Goal: Task Accomplishment & Management: Use online tool/utility

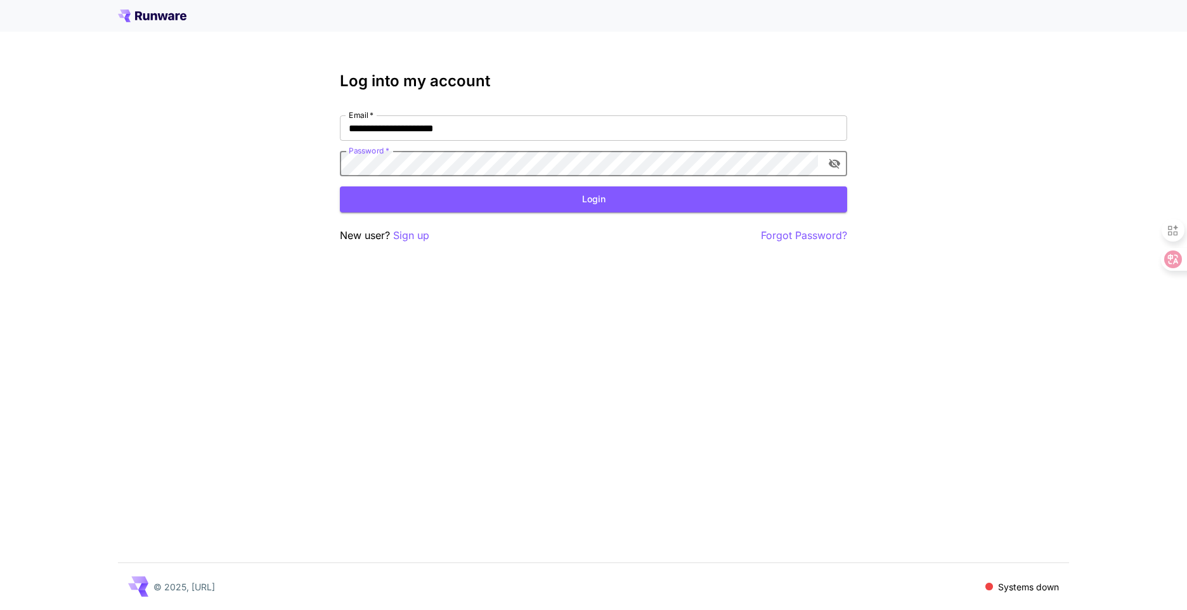
click button "Login" at bounding box center [593, 199] width 507 height 26
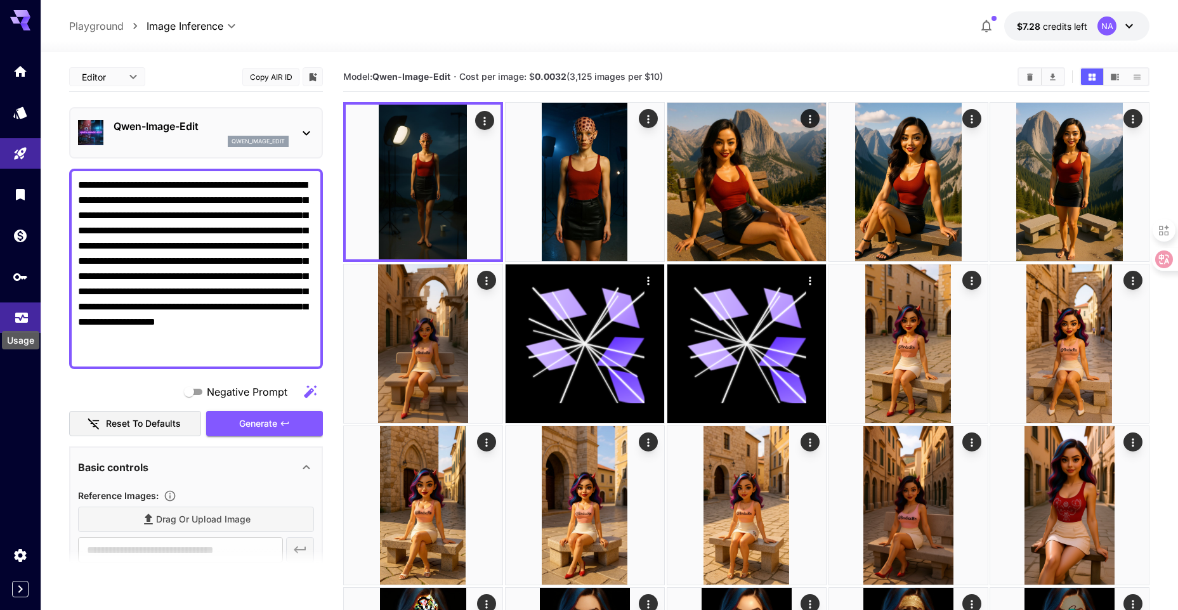
click at [14, 313] on icon "Usage" at bounding box center [21, 313] width 15 height 15
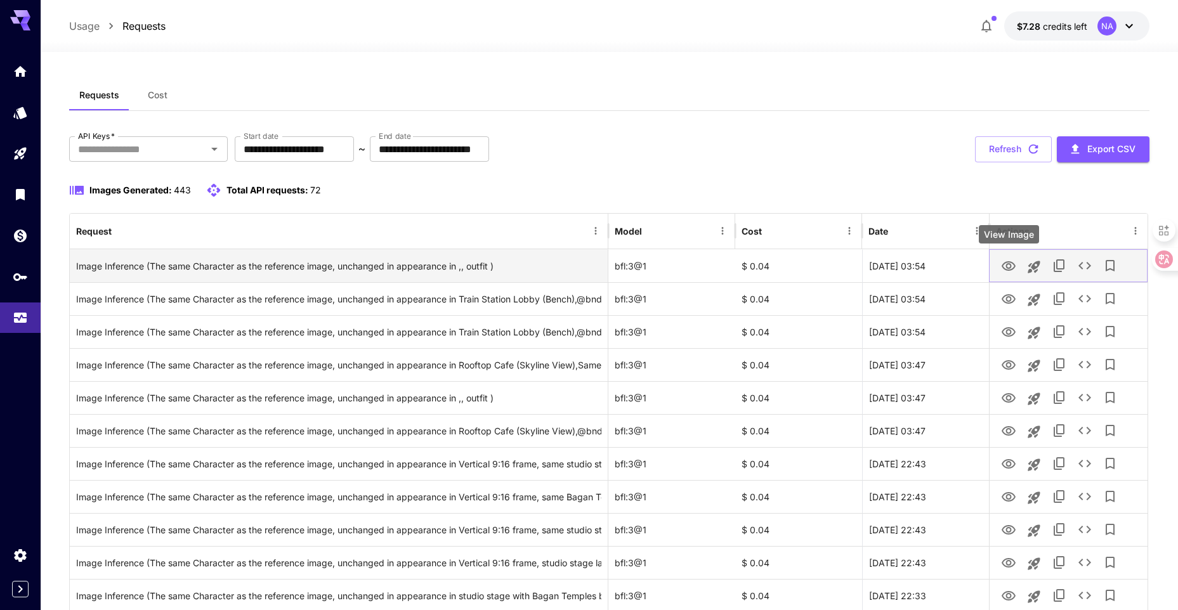
click at [1005, 266] on icon "View Image" at bounding box center [1008, 266] width 15 height 15
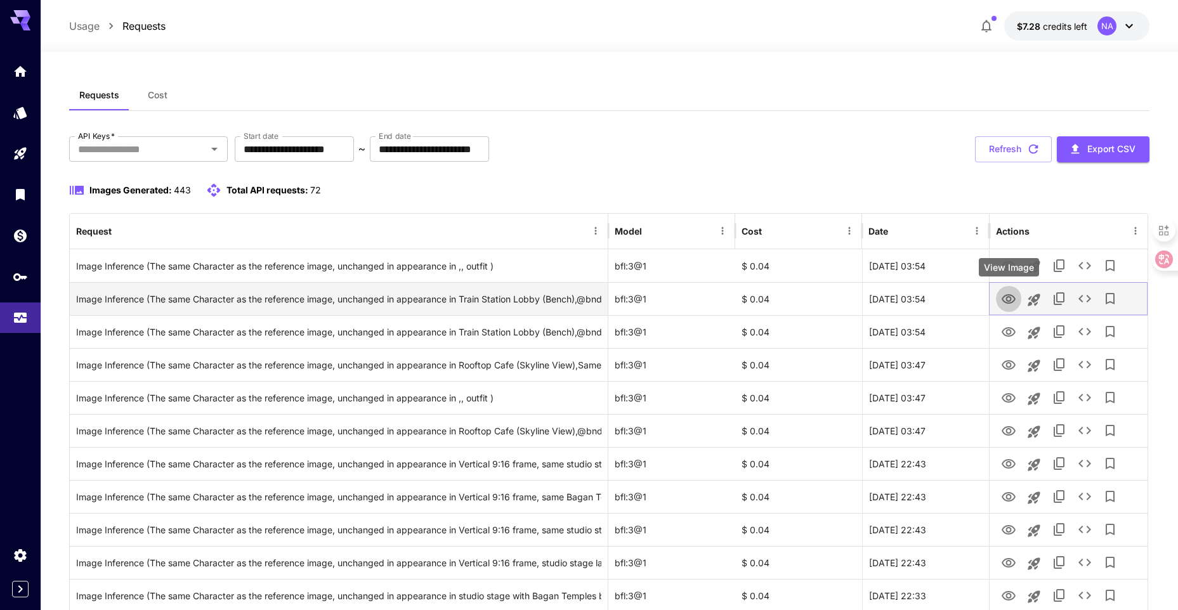
click at [1016, 299] on icon "View Image" at bounding box center [1008, 299] width 15 height 15
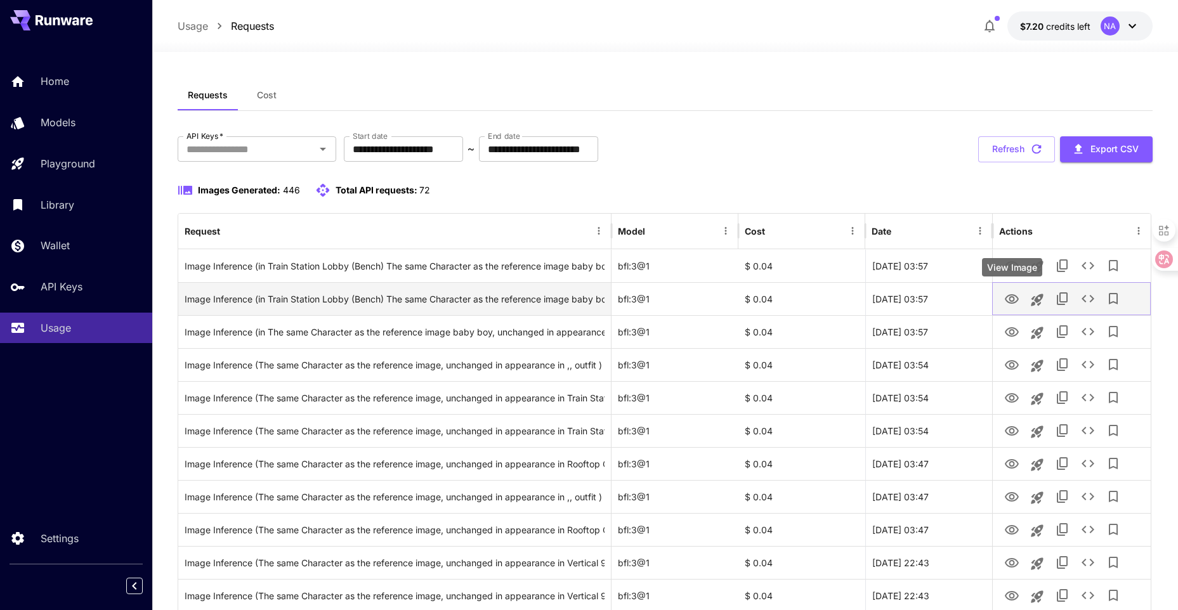
click at [1009, 299] on icon "View Image" at bounding box center [1012, 299] width 14 height 10
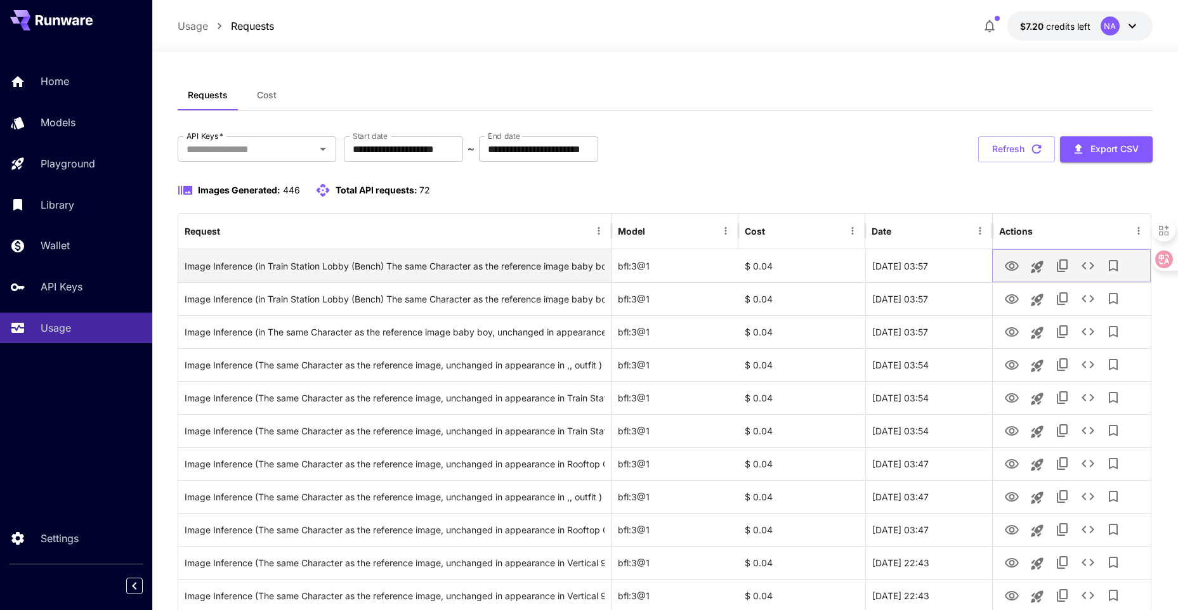
click at [1010, 268] on icon "View Image" at bounding box center [1012, 266] width 14 height 10
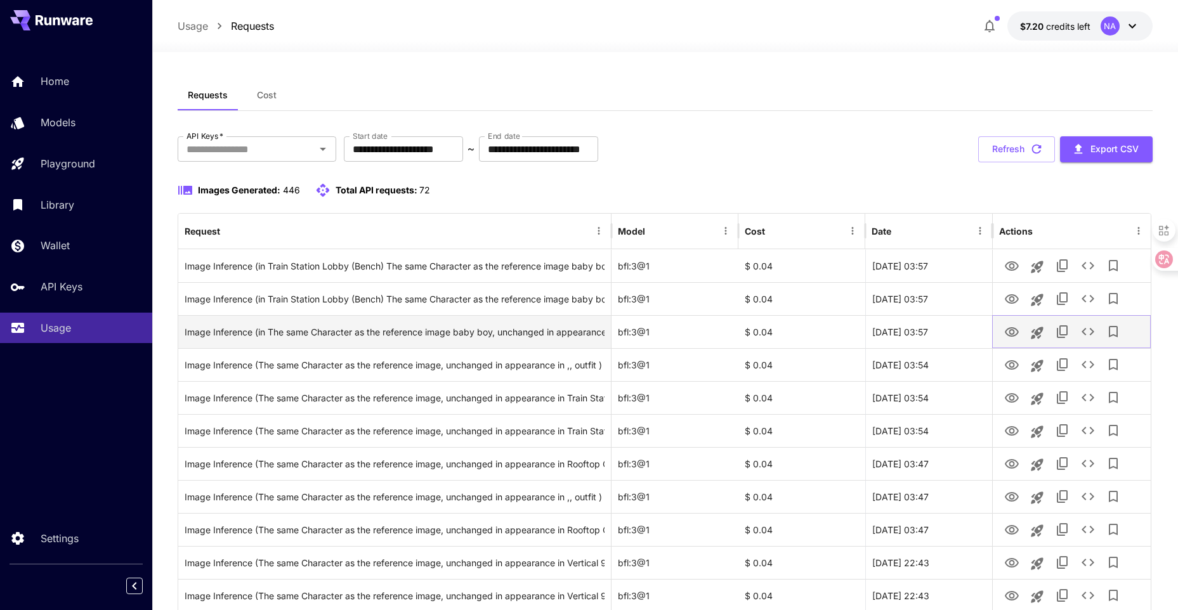
click at [1014, 330] on icon "View Image" at bounding box center [1011, 332] width 15 height 15
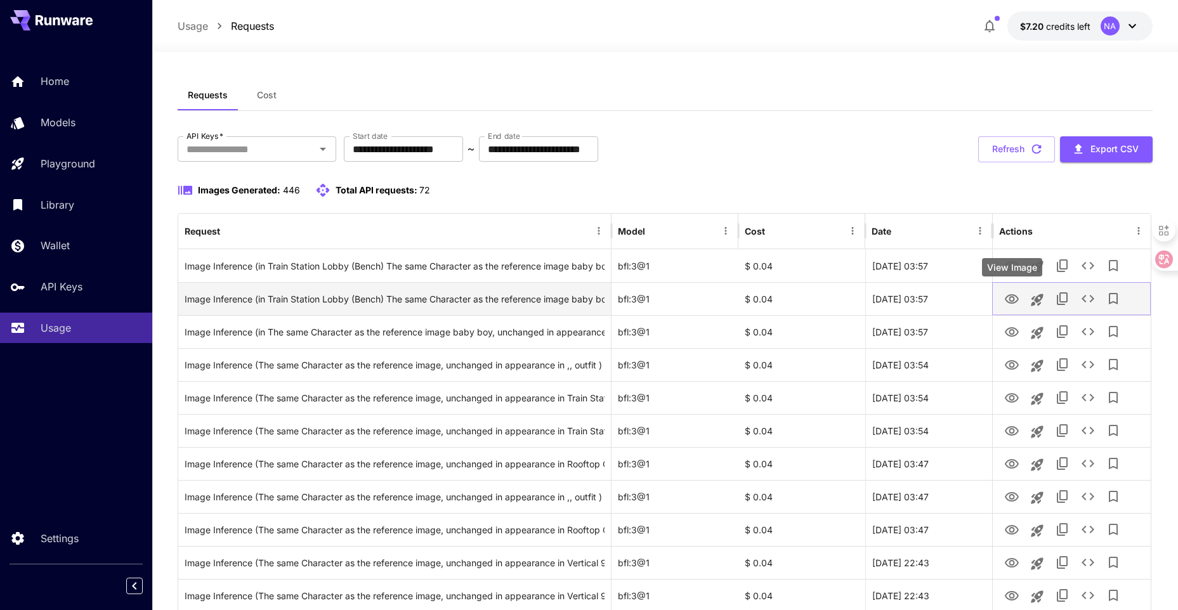
click at [1013, 301] on icon "View Image" at bounding box center [1012, 299] width 14 height 10
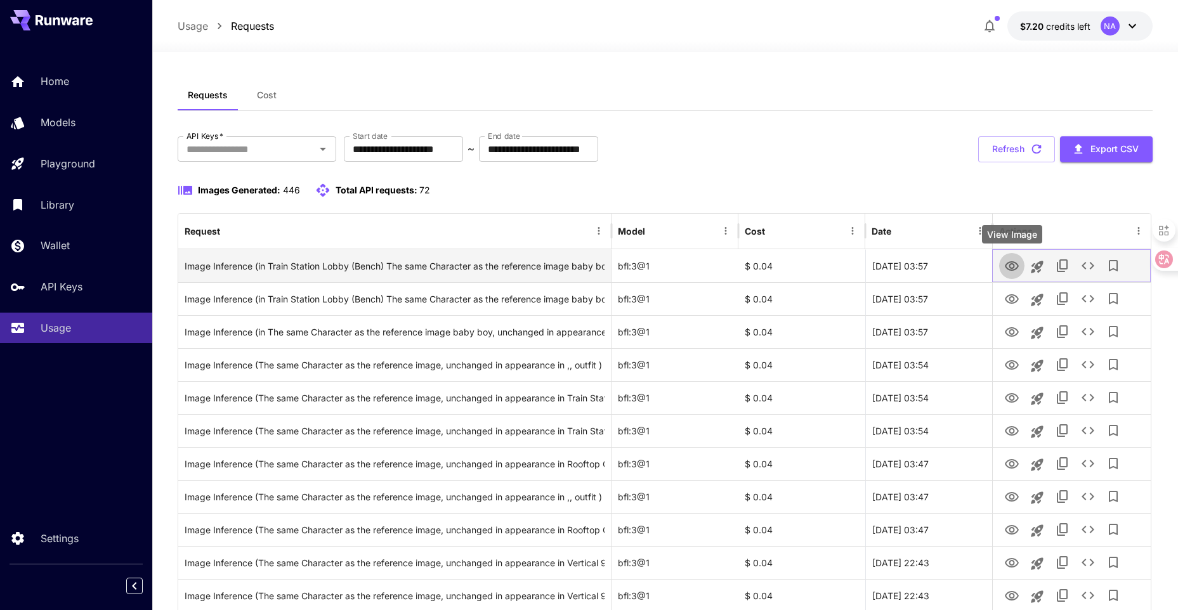
click at [1004, 264] on icon "View Image" at bounding box center [1011, 266] width 15 height 15
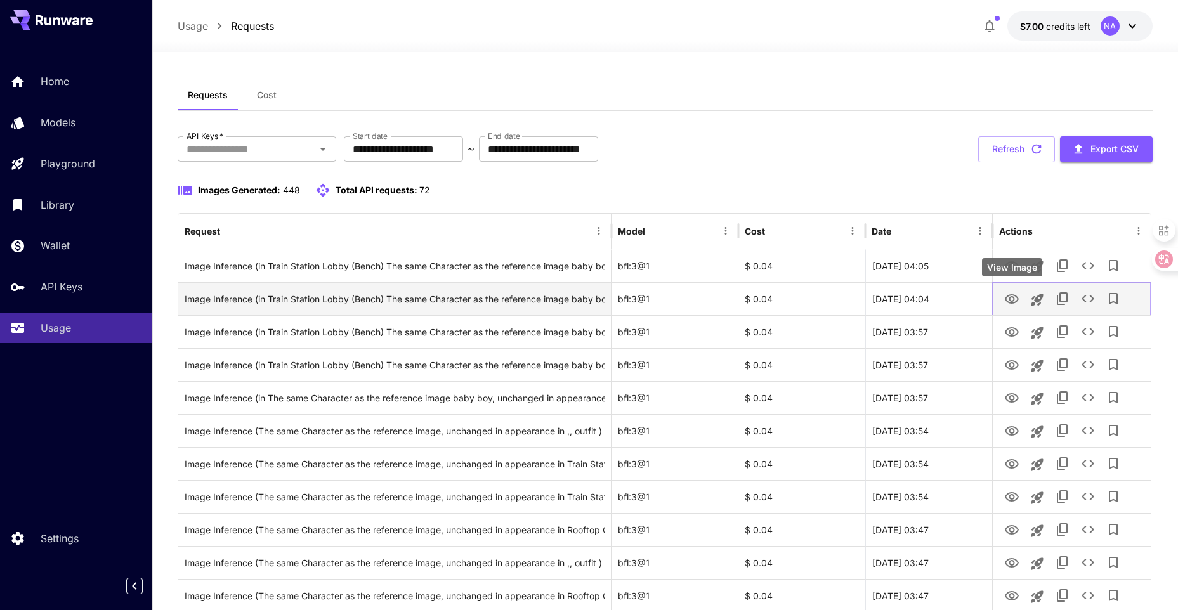
click at [1010, 296] on icon "View Image" at bounding box center [1012, 299] width 14 height 10
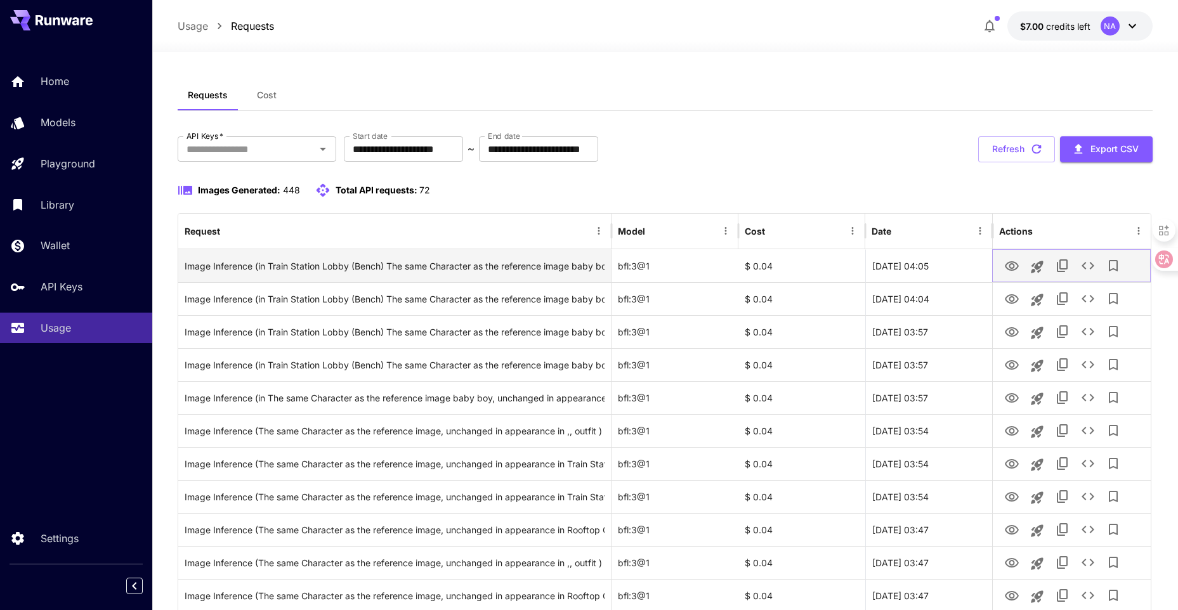
click at [1011, 264] on icon "View Image" at bounding box center [1011, 266] width 15 height 15
